Goal: Transaction & Acquisition: Purchase product/service

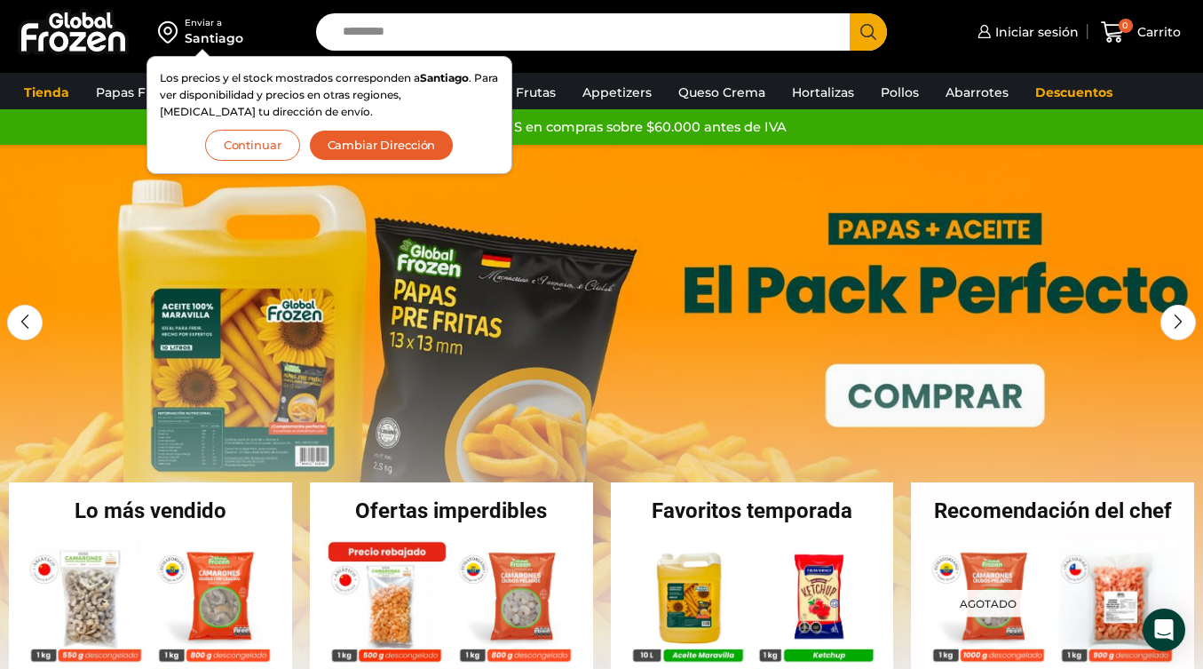
click at [357, 139] on button "Cambiar Dirección" at bounding box center [382, 145] width 146 height 31
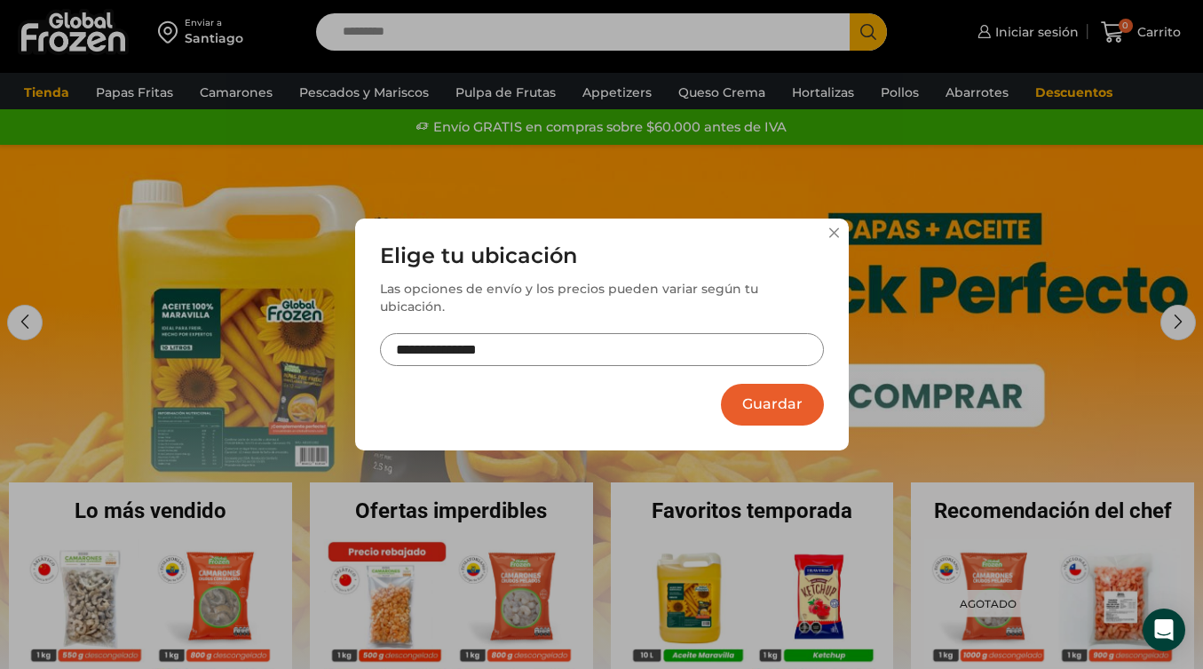
click at [550, 345] on input "**********" at bounding box center [602, 349] width 444 height 33
click at [595, 333] on input "**********" at bounding box center [602, 349] width 444 height 33
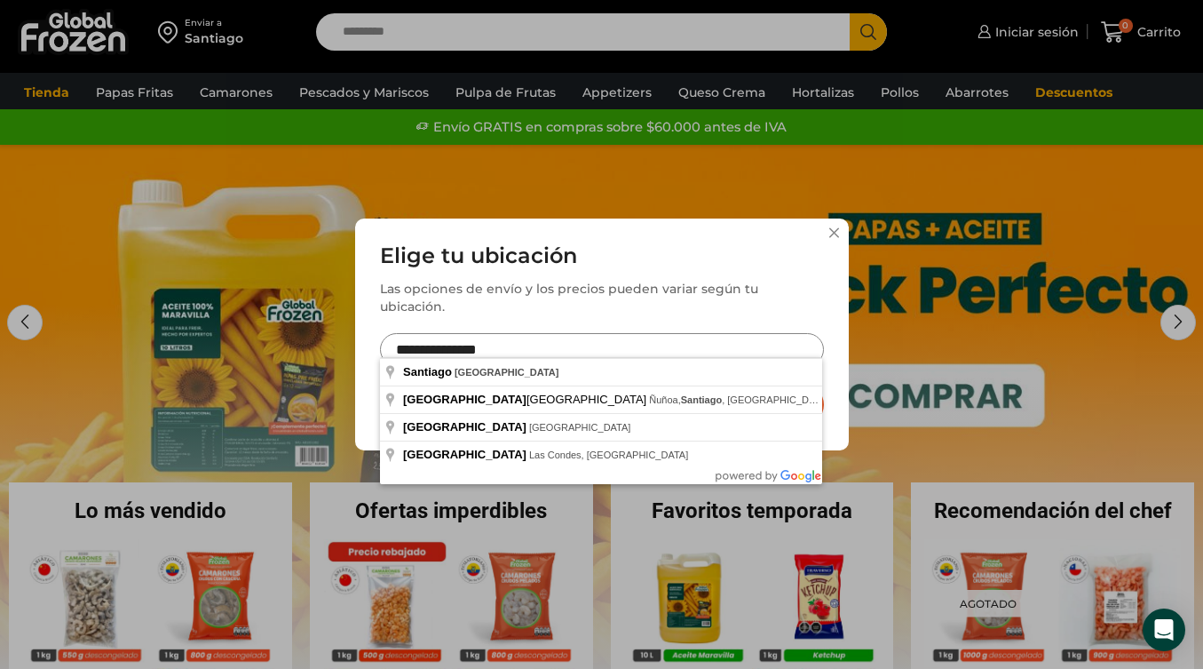
drag, startPoint x: 459, startPoint y: 343, endPoint x: 392, endPoint y: 340, distance: 67.5
click at [392, 340] on input "**********" at bounding box center [602, 349] width 444 height 33
click at [471, 337] on input "**********" at bounding box center [602, 349] width 444 height 33
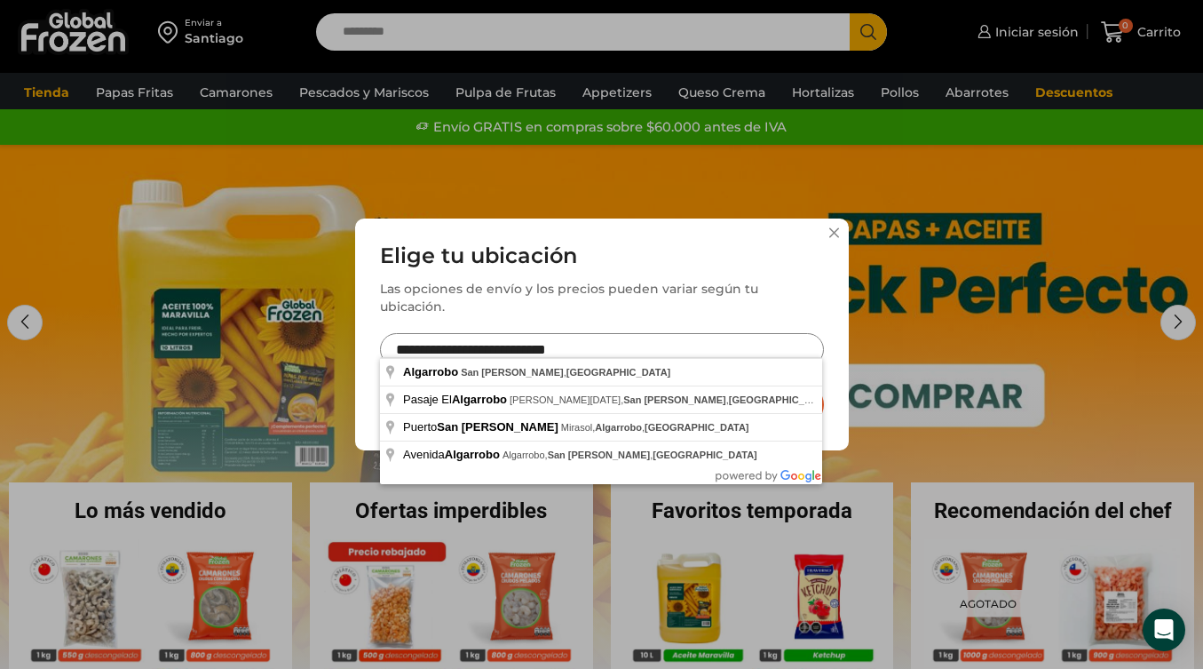
drag, startPoint x: 395, startPoint y: 344, endPoint x: 603, endPoint y: 346, distance: 207.8
click at [603, 346] on input "**********" at bounding box center [602, 349] width 444 height 33
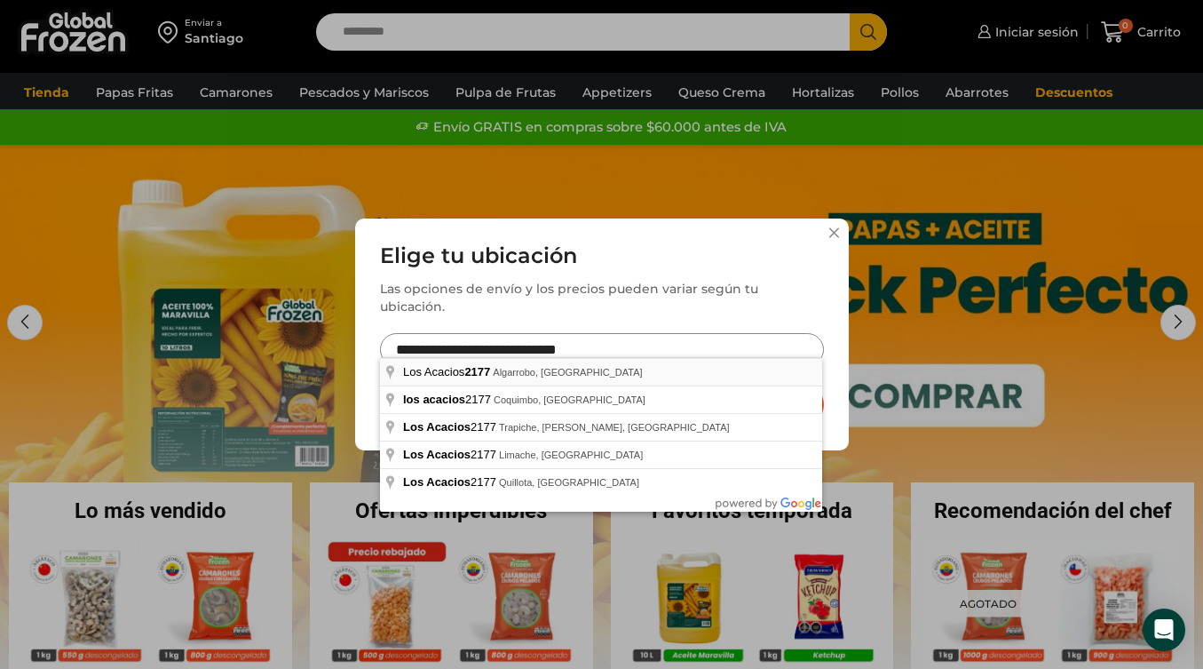
type input "**********"
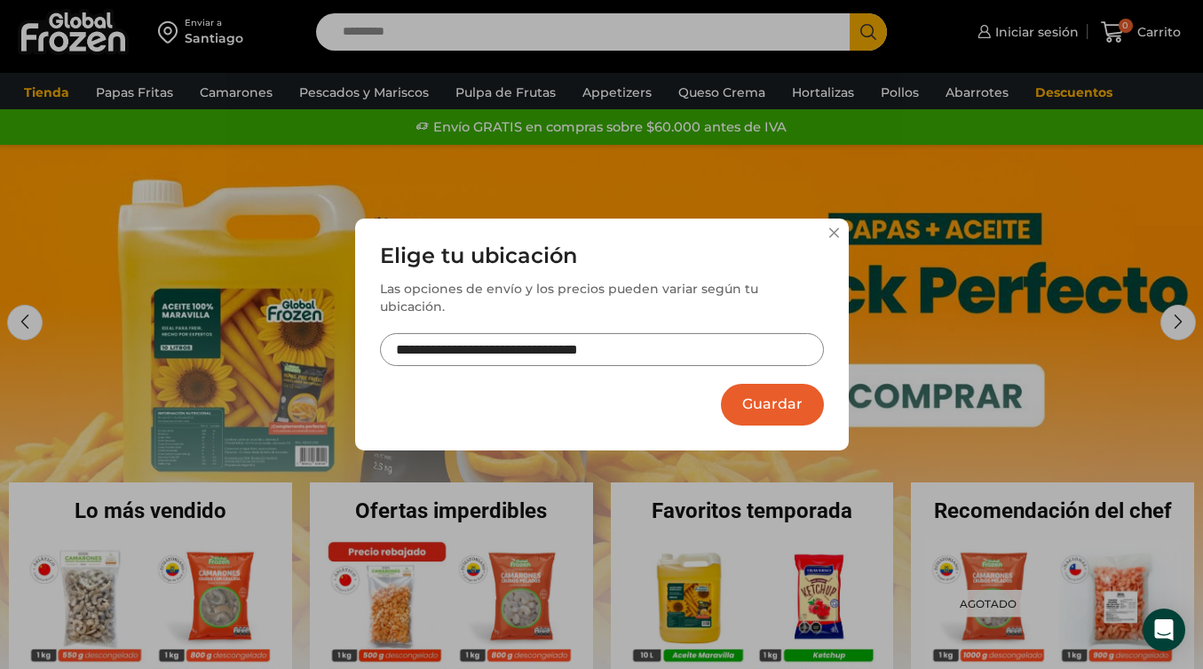
click at [782, 400] on button "Guardar" at bounding box center [772, 405] width 103 height 42
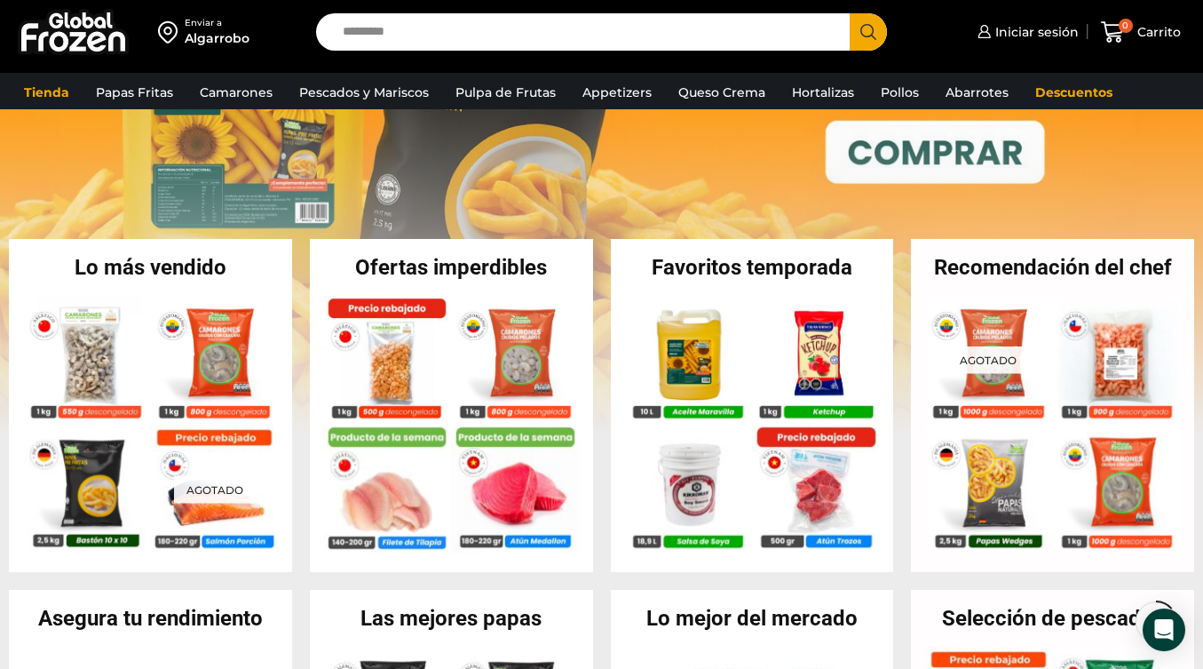
scroll to position [270, 0]
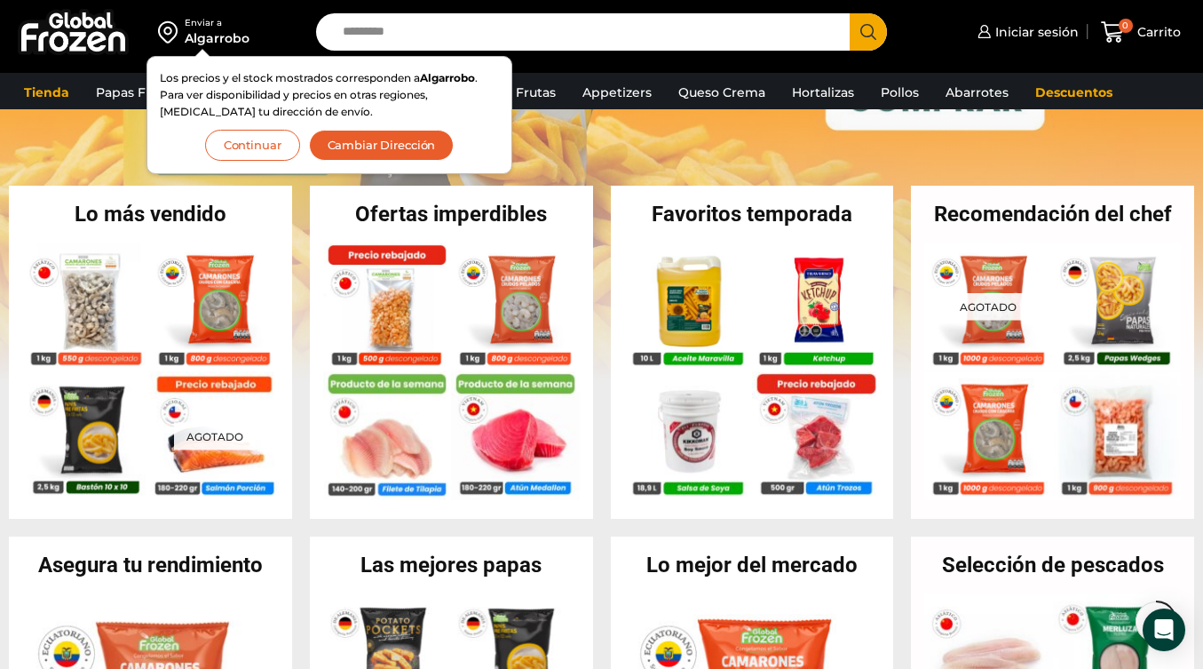
click at [251, 147] on button "Continuar" at bounding box center [252, 145] width 95 height 31
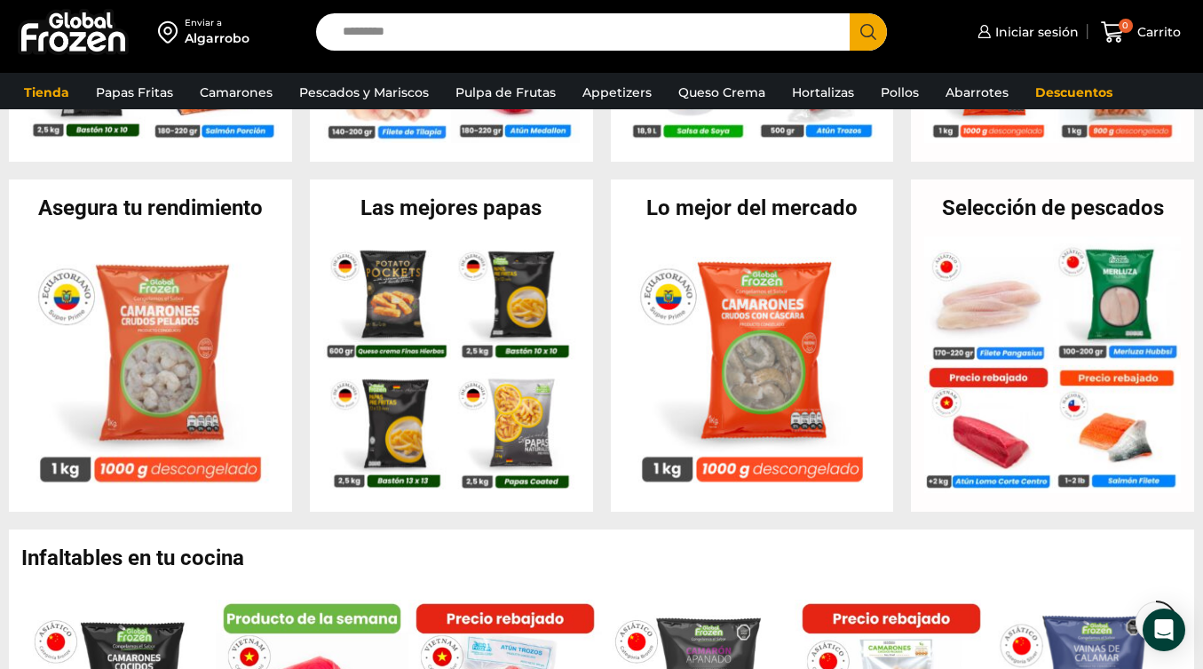
scroll to position [721, 0]
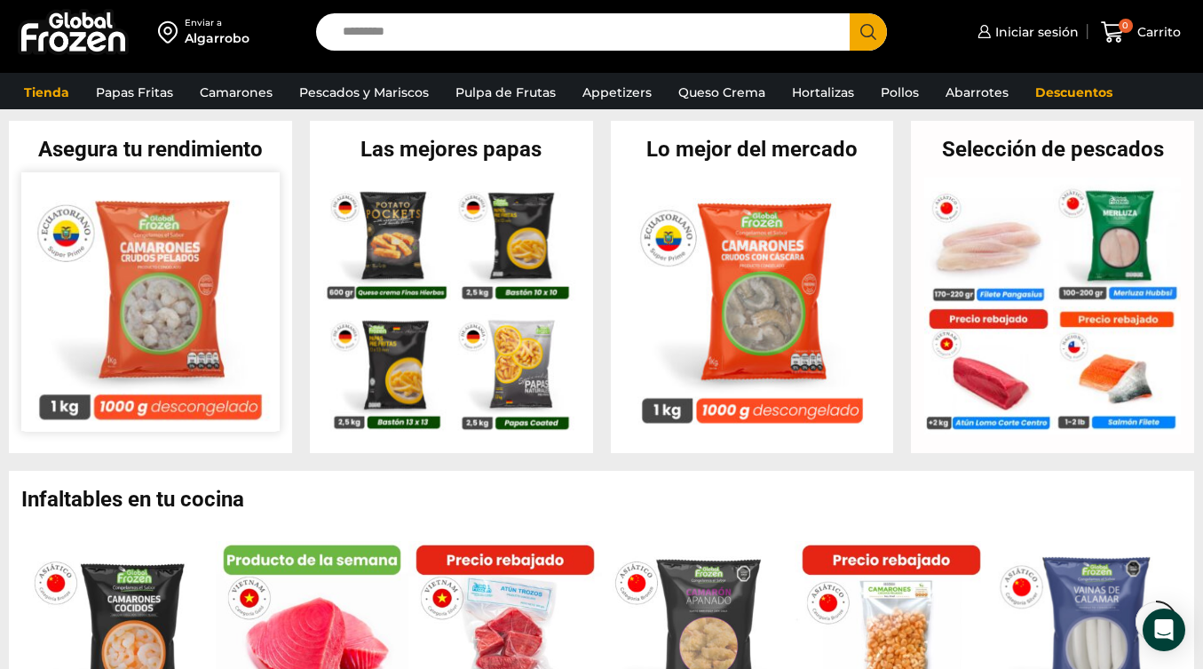
click at [190, 298] on img at bounding box center [150, 300] width 258 height 258
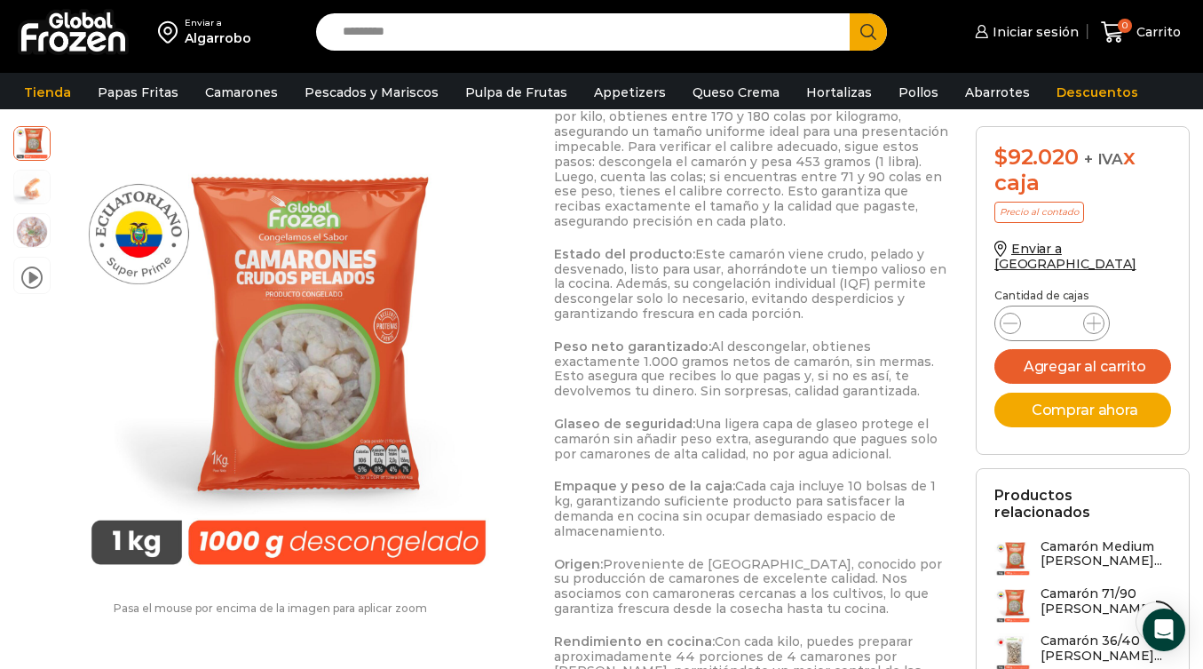
scroll to position [1011, 0]
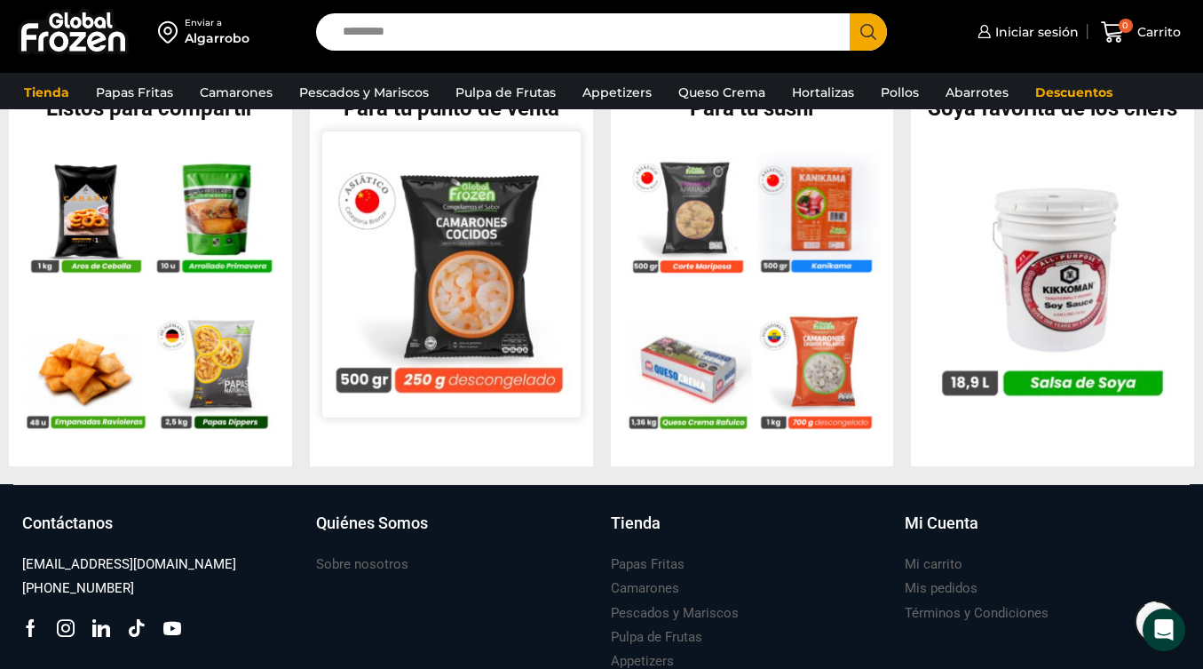
scroll to position [1704, 0]
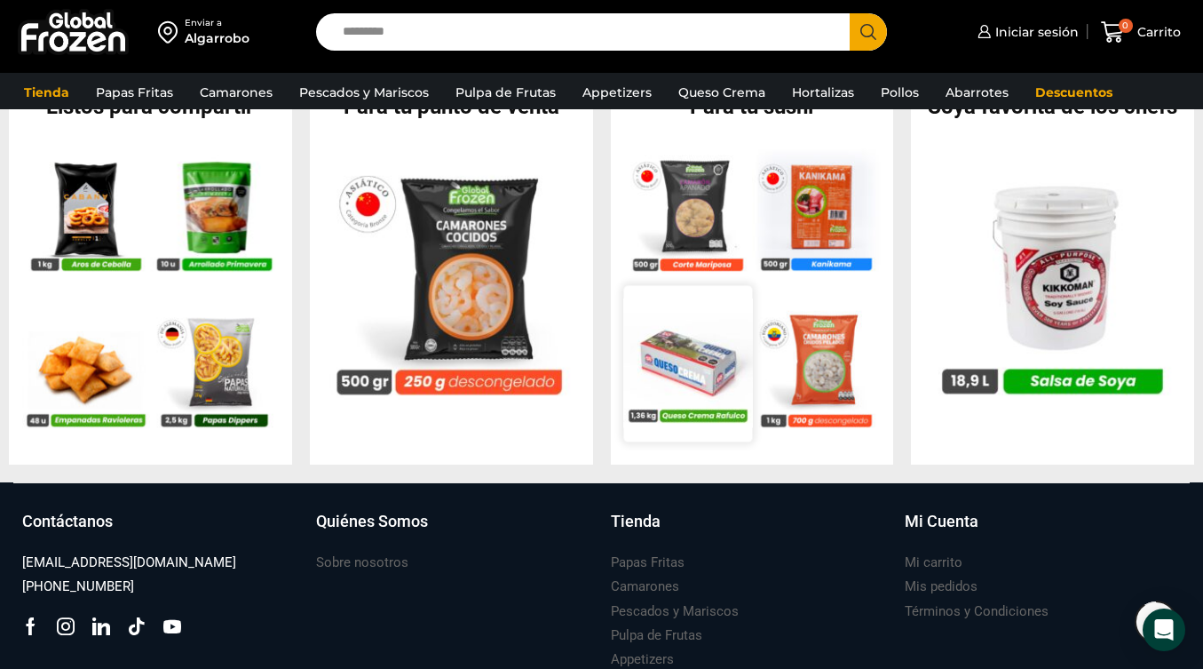
click at [717, 287] on div "En stock Queso Crema Rafulco – 1,36 kg – Caja 16,32 kg $ 5.429 Agregar al carri…" at bounding box center [687, 364] width 129 height 157
click at [705, 347] on img at bounding box center [687, 363] width 129 height 129
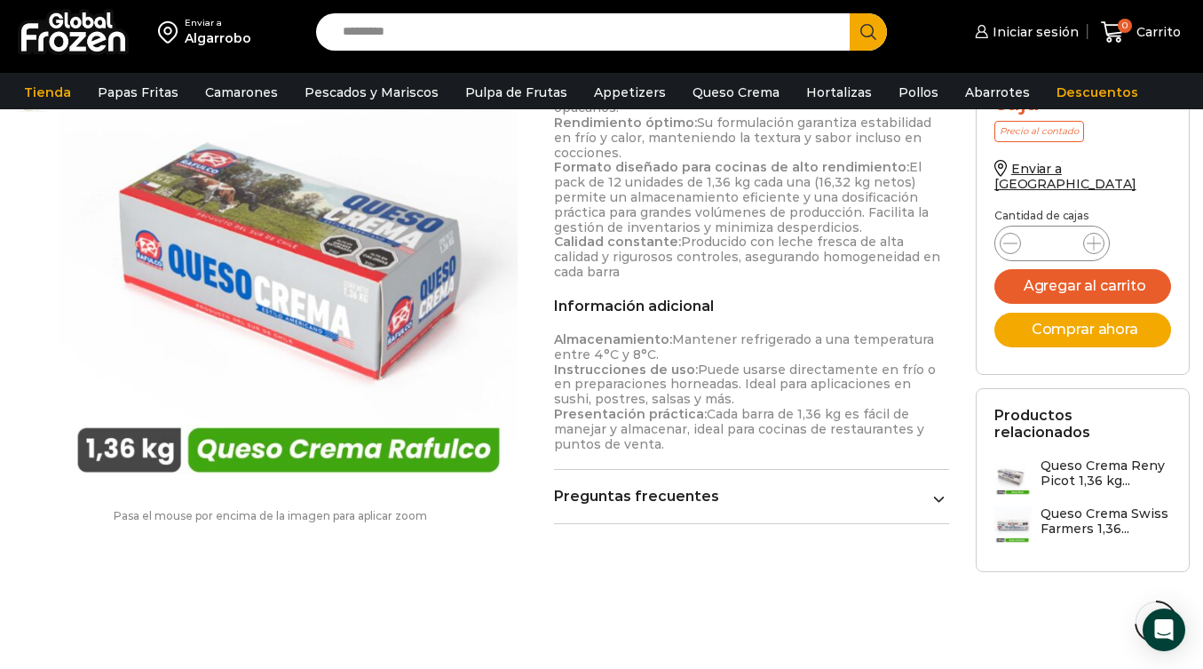
scroll to position [1063, 0]
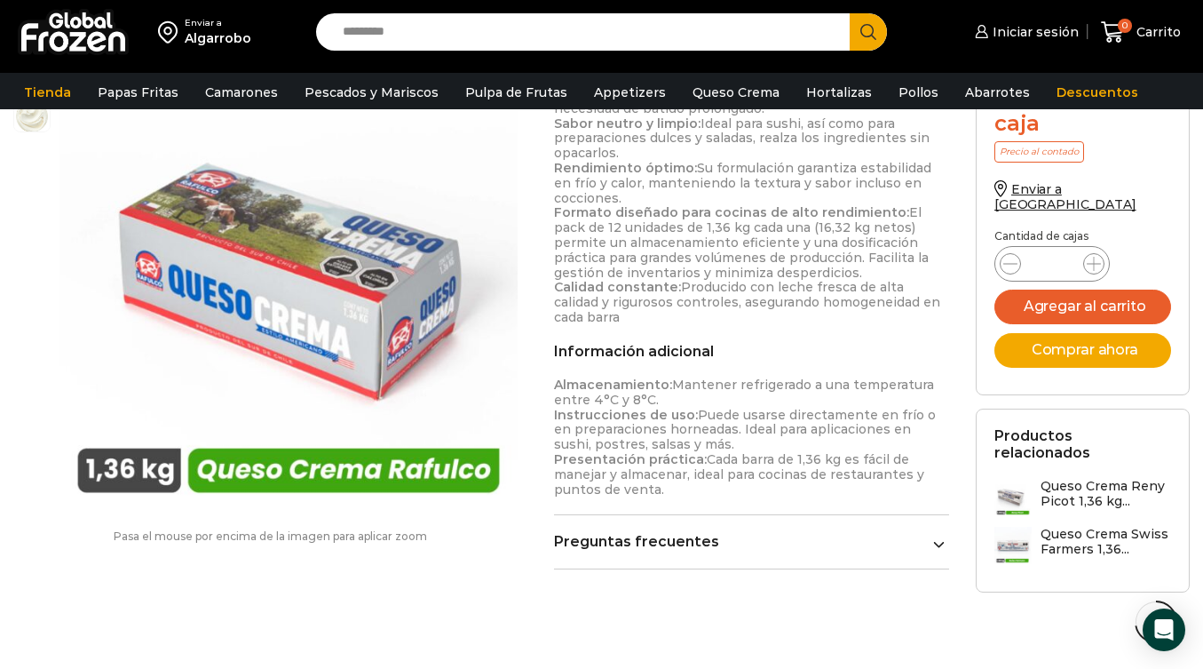
click at [1069, 527] on h3 "Queso Crema Swiss Farmers 1,36..." at bounding box center [1106, 542] width 131 height 30
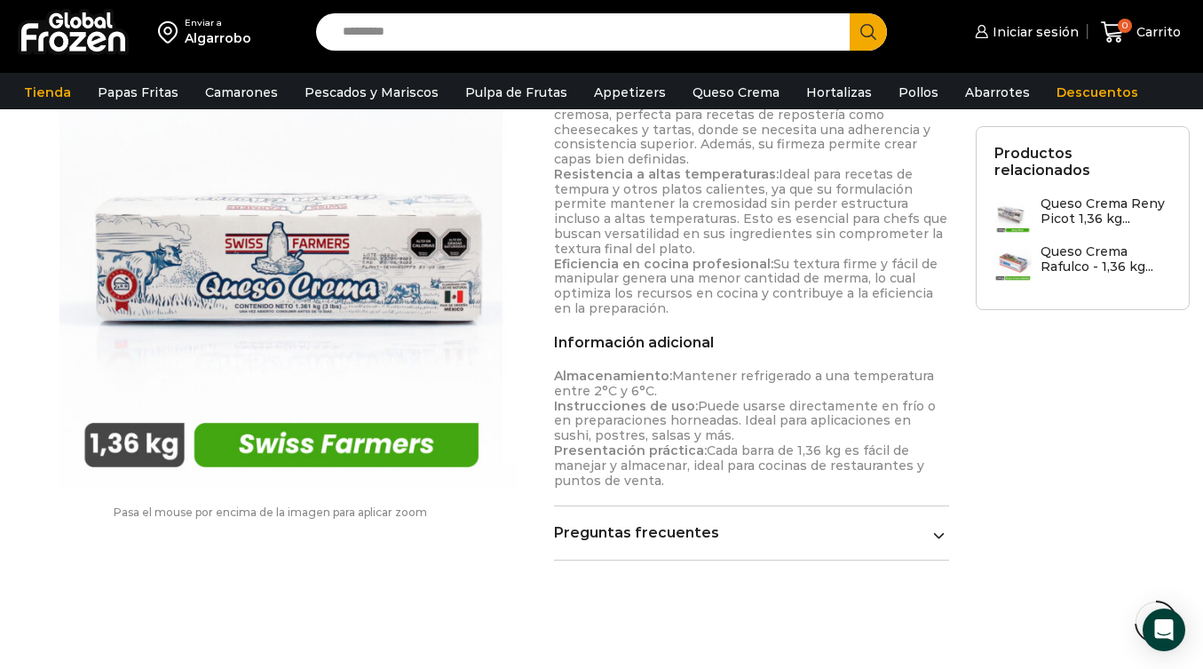
scroll to position [1086, 0]
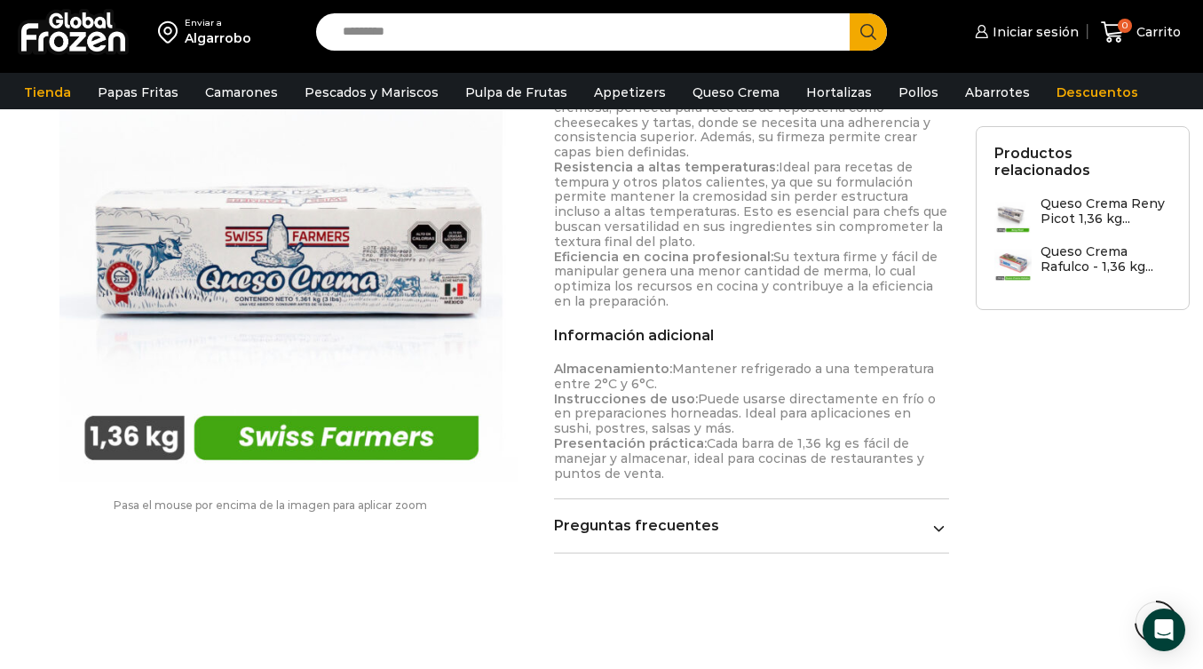
click at [1066, 196] on h3 "Queso Crema Reny Picot 1,36 kg..." at bounding box center [1106, 211] width 131 height 30
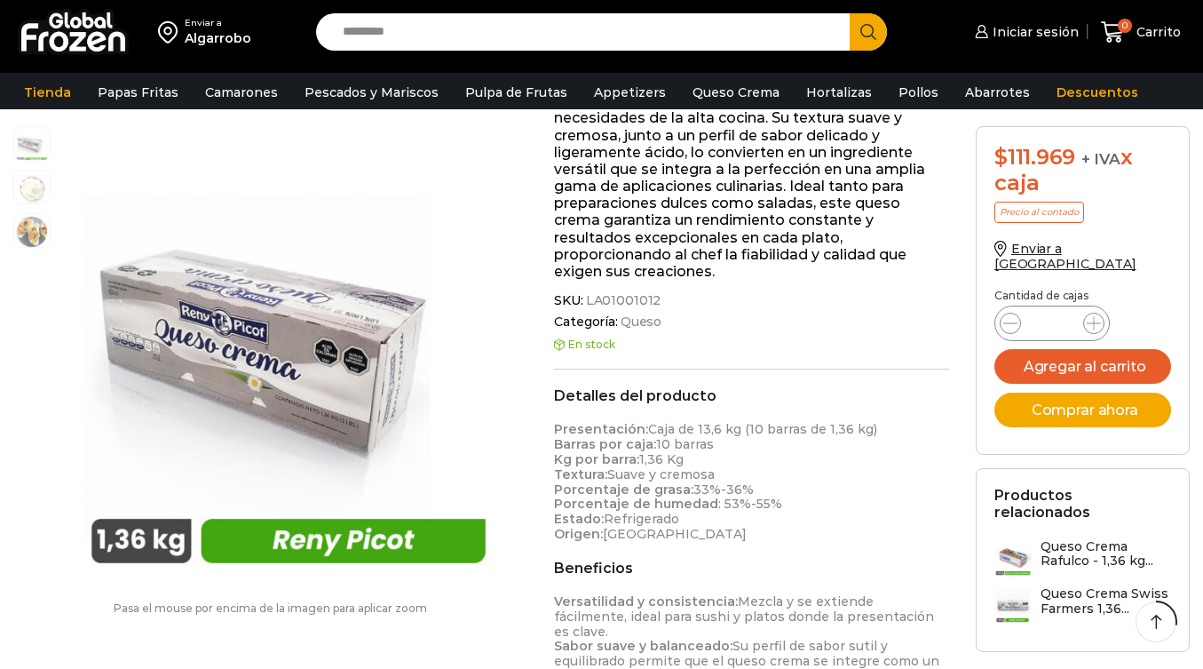
scroll to position [407, 0]
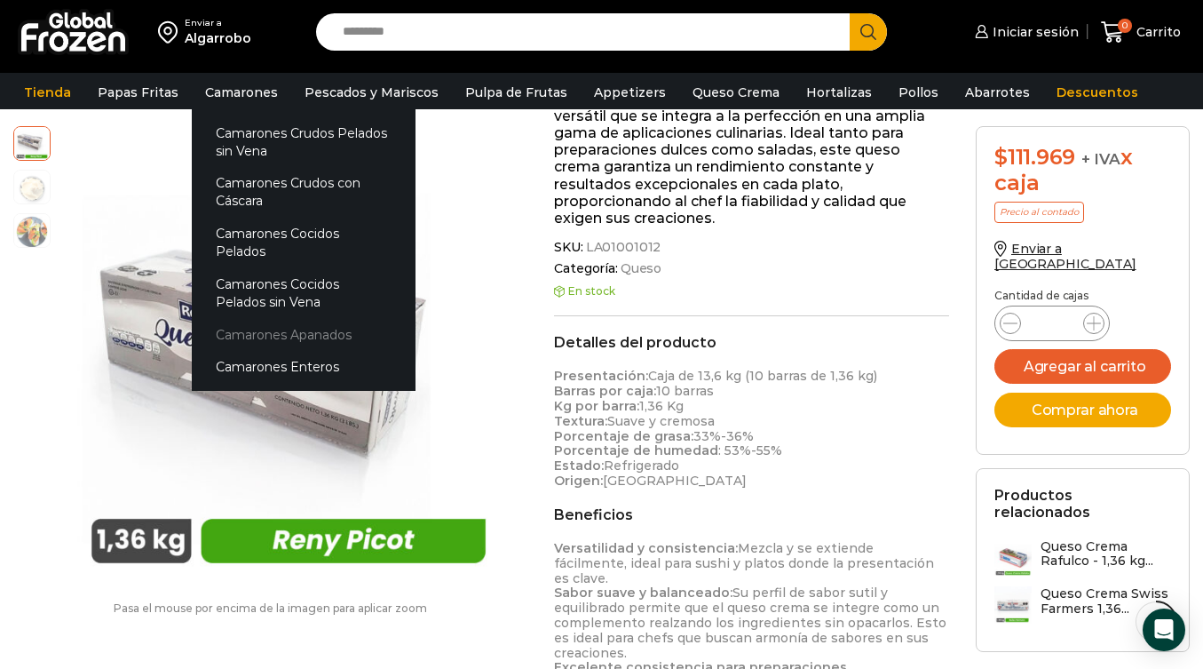
click at [282, 318] on link "Camarones Apanados" at bounding box center [304, 334] width 224 height 33
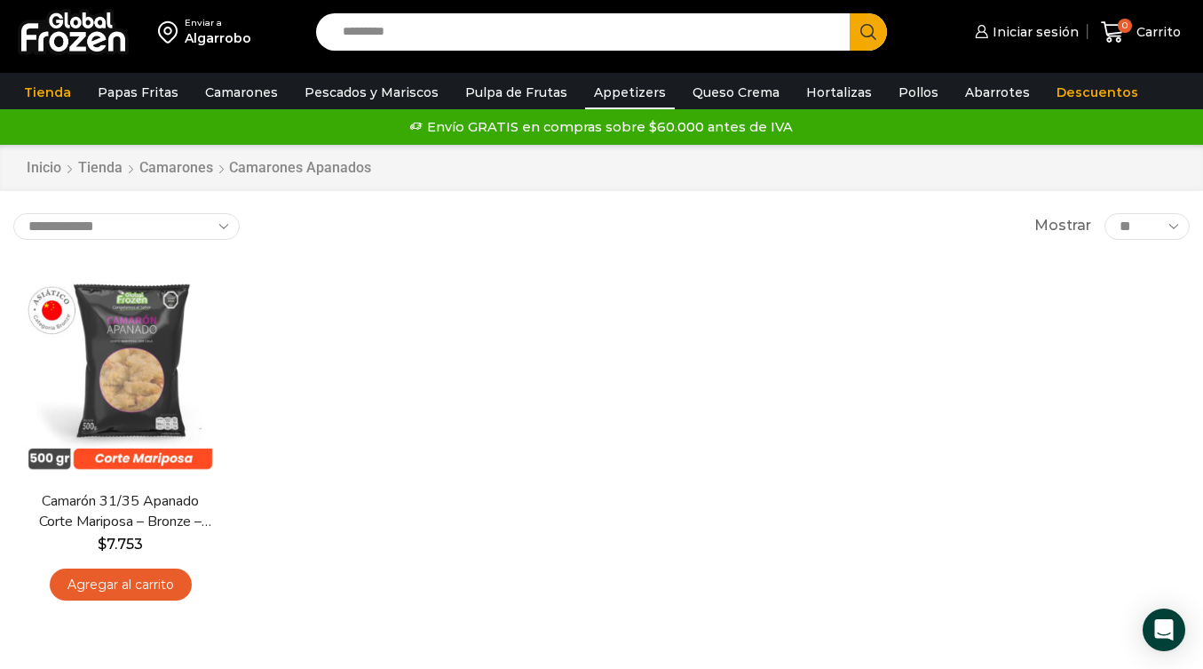
click at [606, 91] on link "Appetizers" at bounding box center [630, 92] width 90 height 34
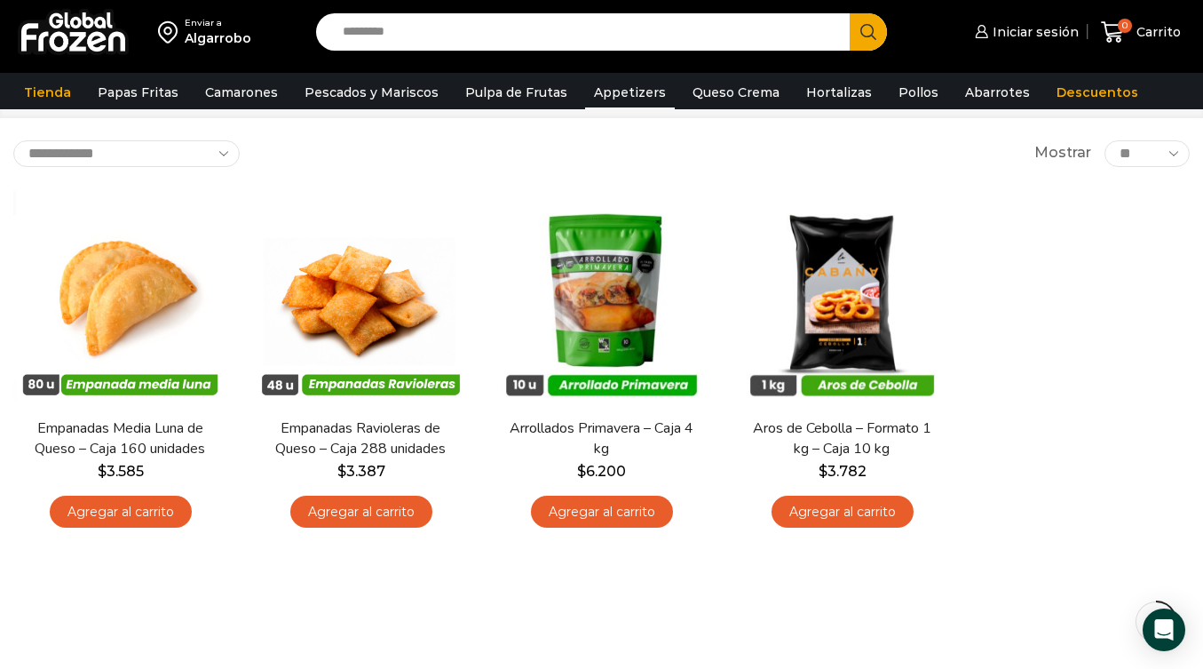
scroll to position [81, 0]
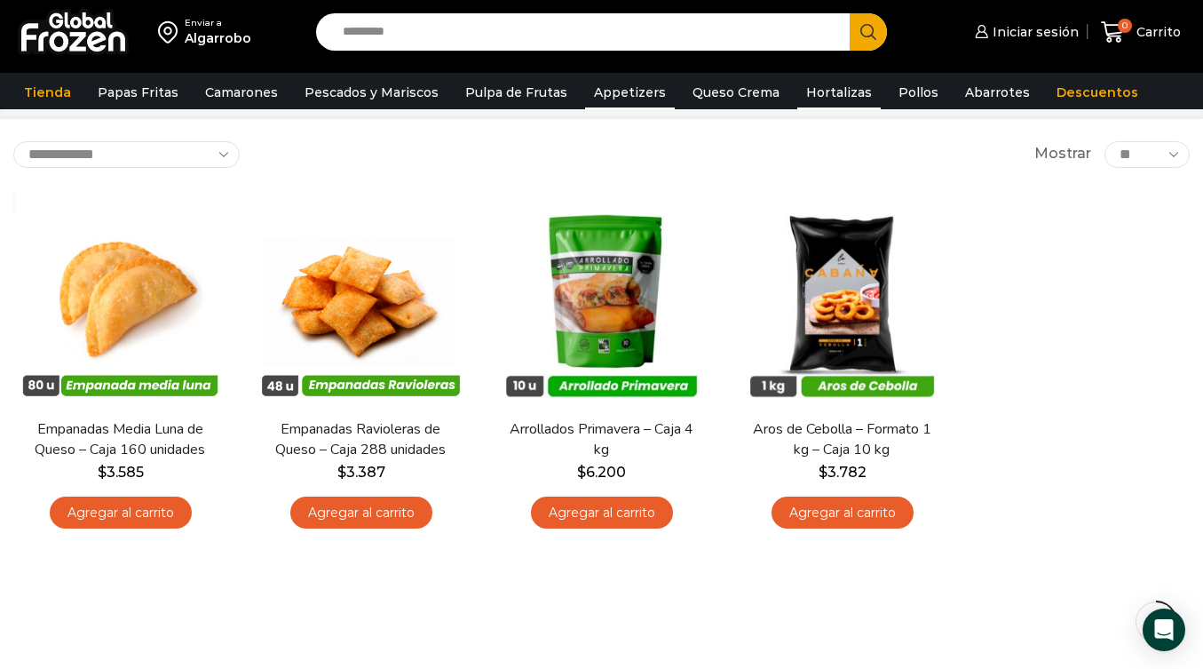
click at [830, 94] on link "Hortalizas" at bounding box center [838, 92] width 83 height 34
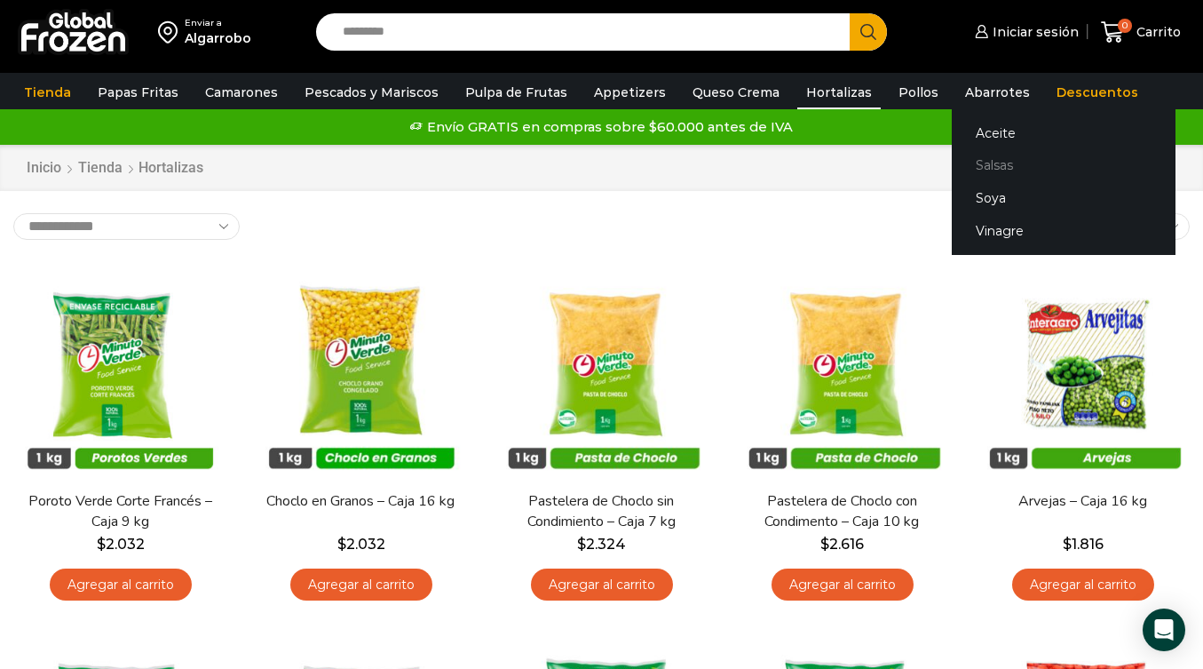
click at [965, 168] on link "Salsas" at bounding box center [1064, 165] width 224 height 33
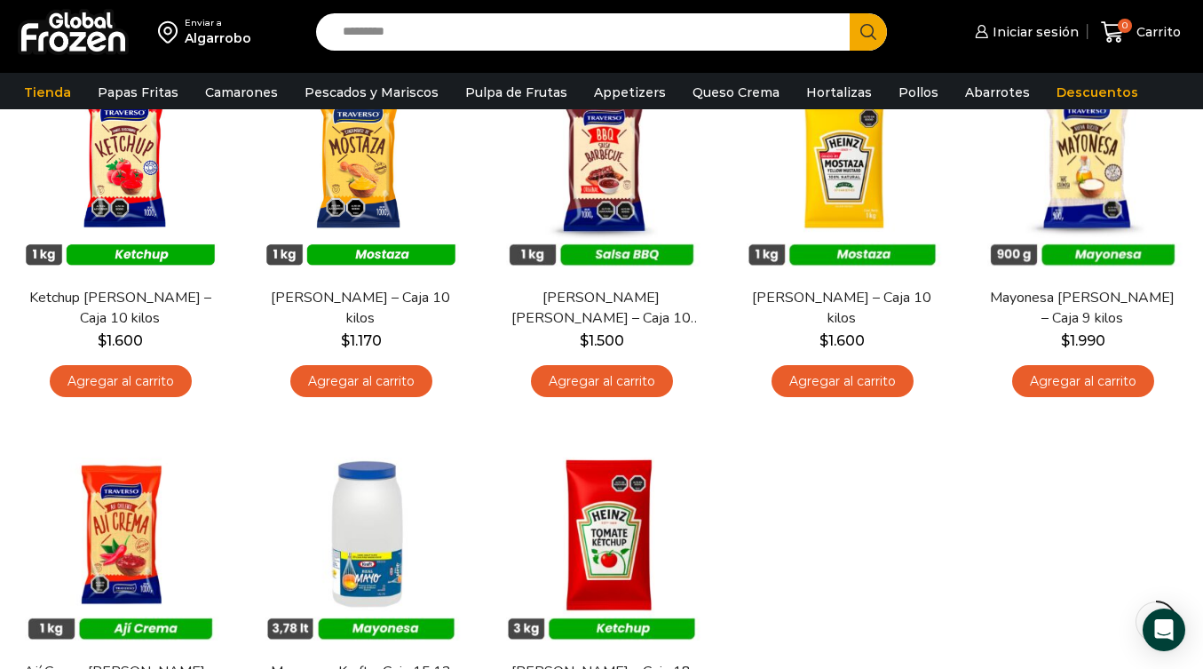
scroll to position [207, 0]
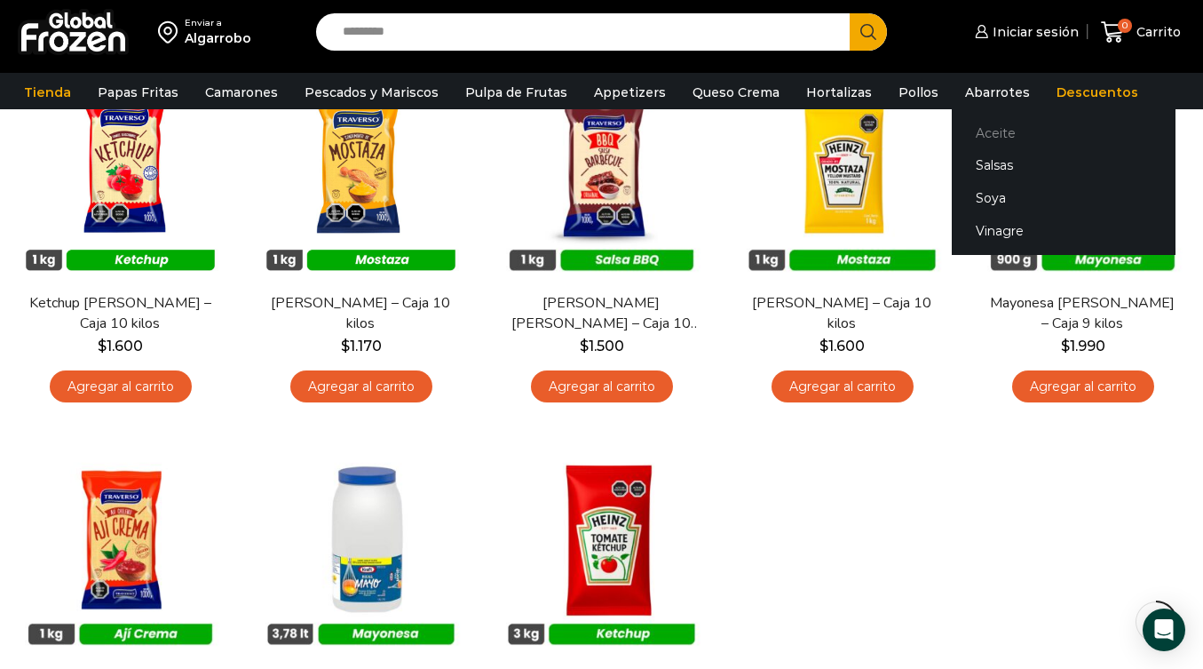
click at [967, 134] on link "Aceite" at bounding box center [1064, 132] width 224 height 33
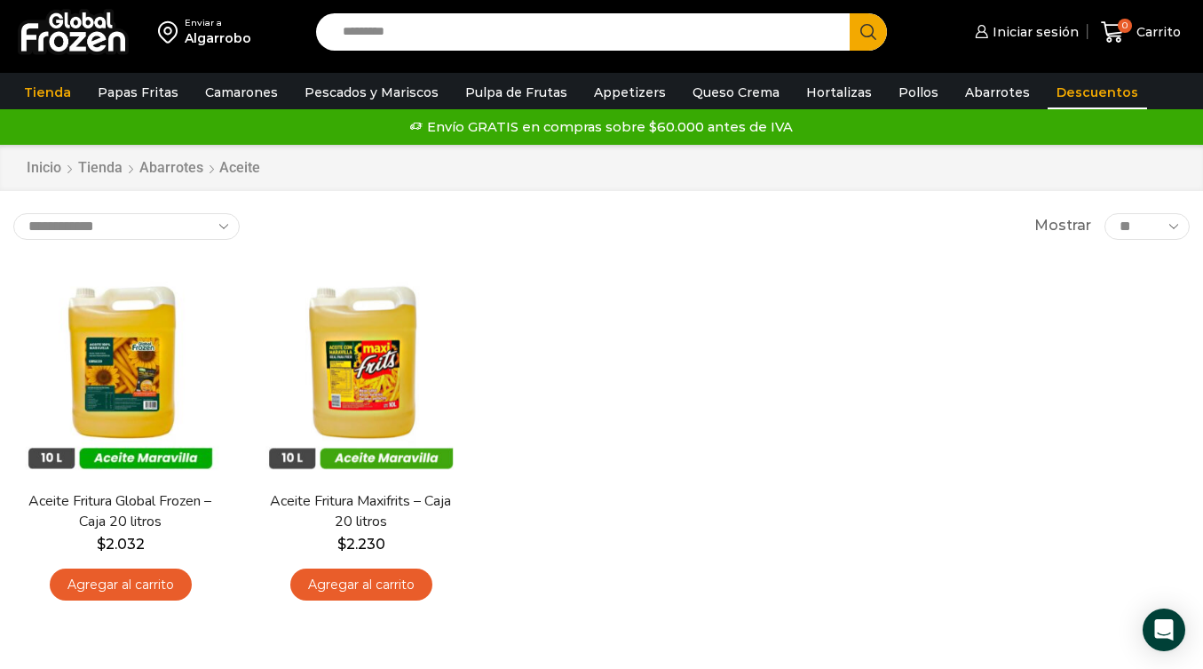
click at [1075, 92] on link "Descuentos" at bounding box center [1097, 92] width 99 height 34
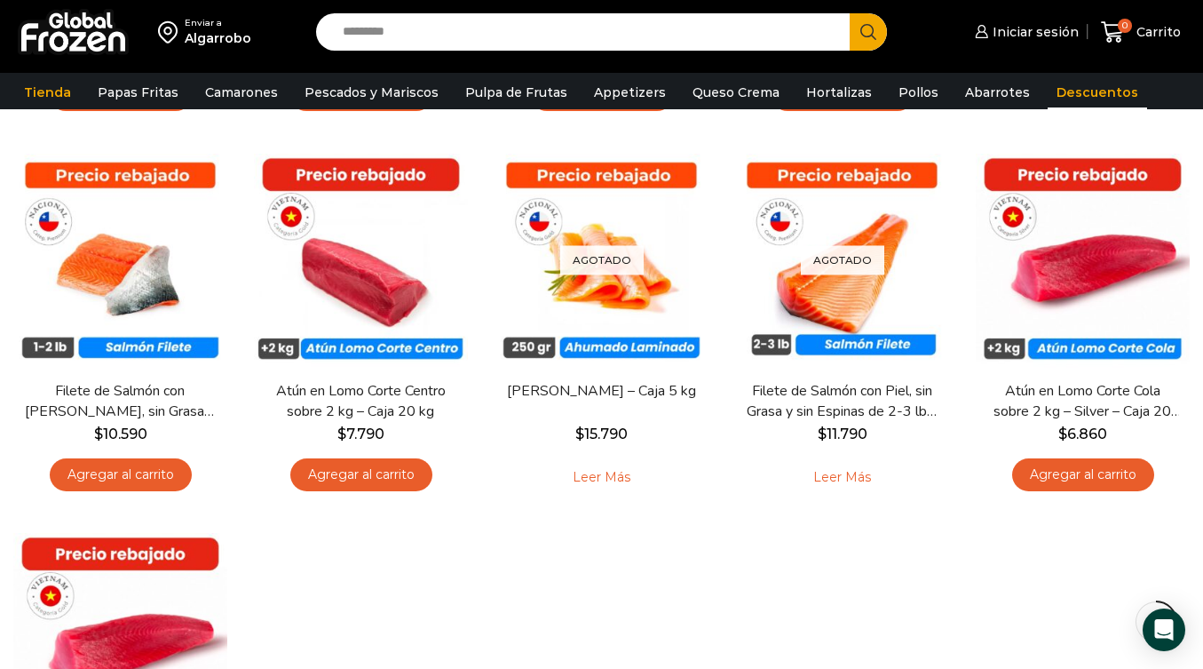
scroll to position [504, 0]
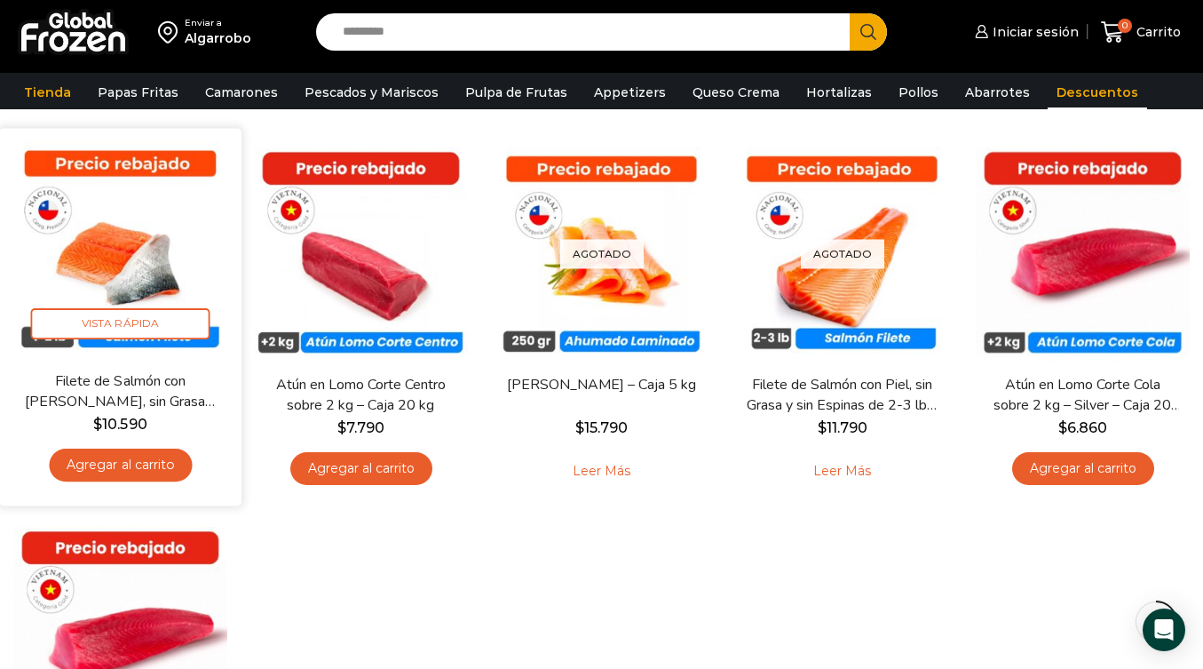
click at [123, 236] on img at bounding box center [120, 249] width 216 height 216
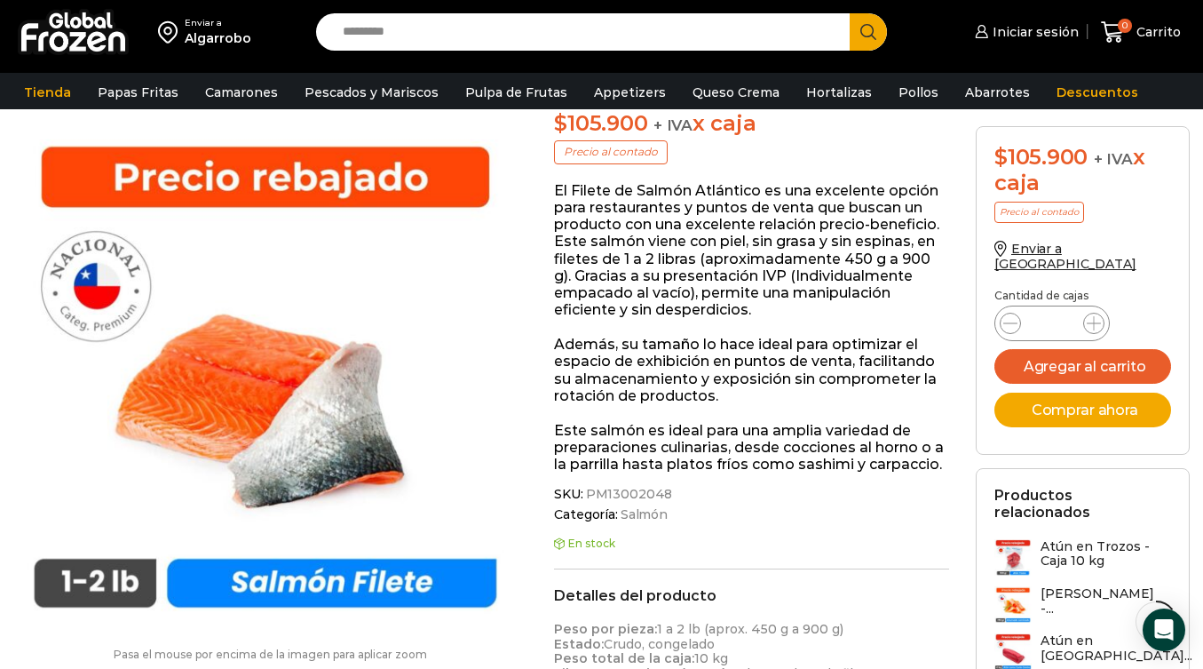
scroll to position [210, 0]
